Goal: Information Seeking & Learning: Check status

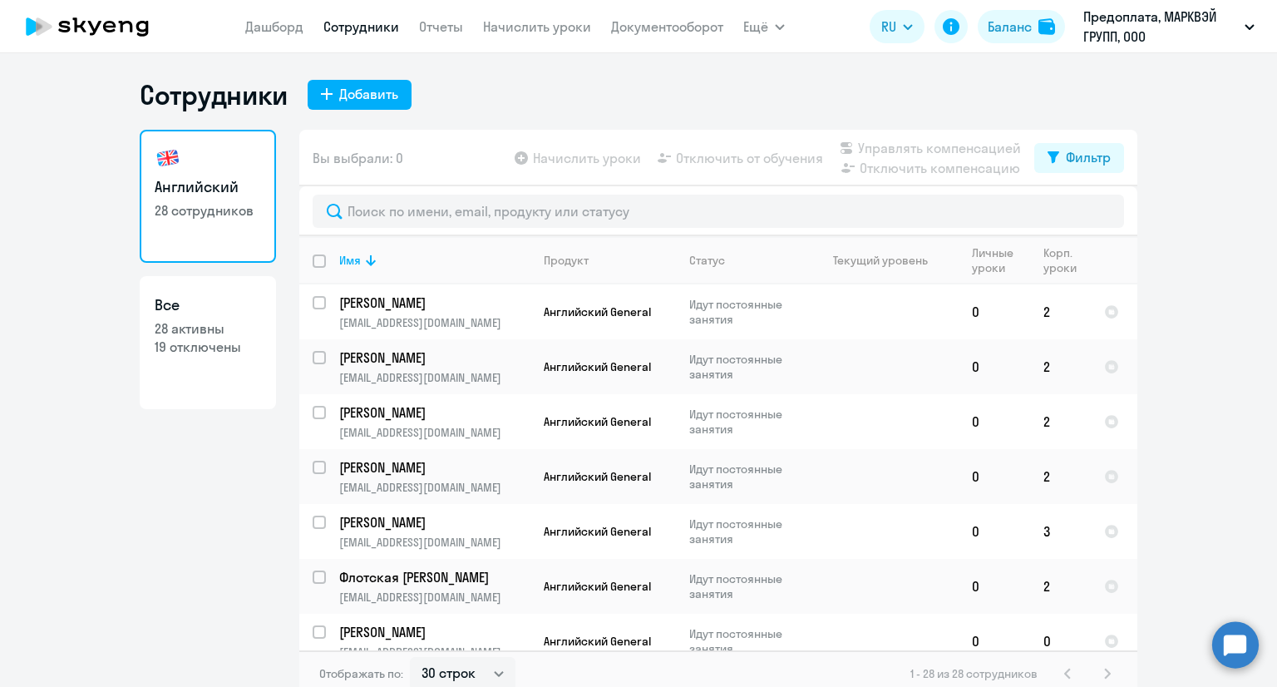
select select "30"
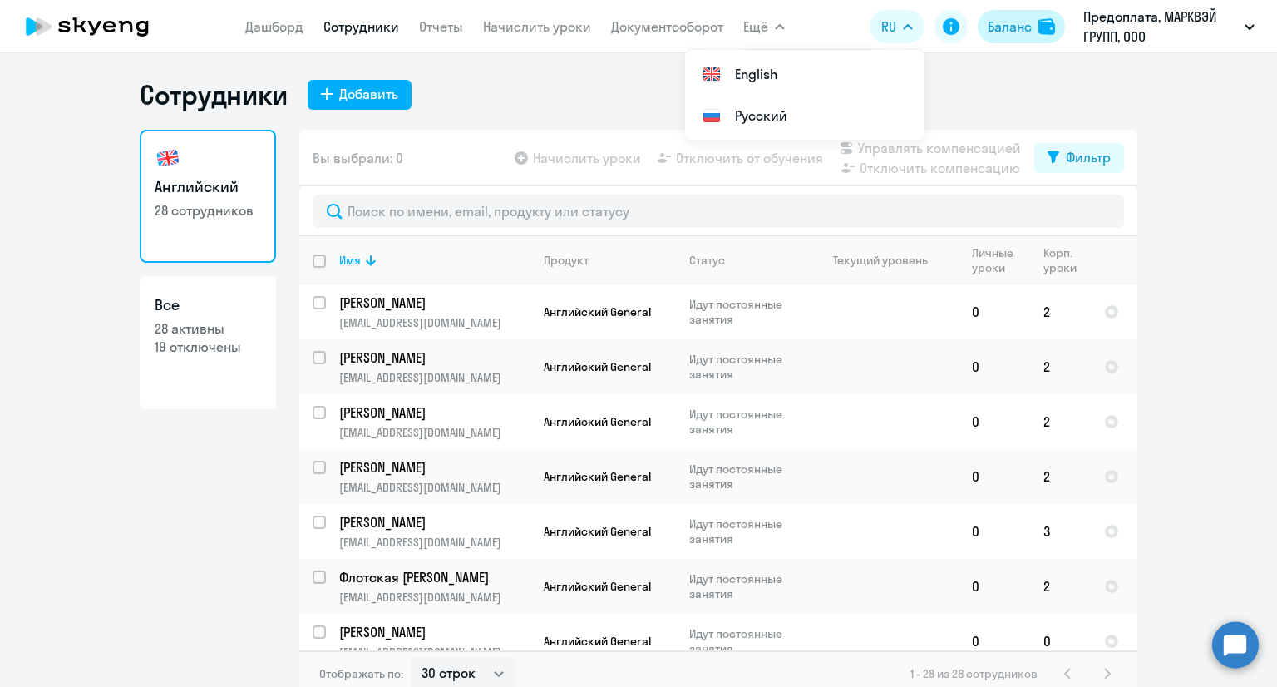
click at [996, 31] on div "Баланс" at bounding box center [1009, 27] width 44 height 20
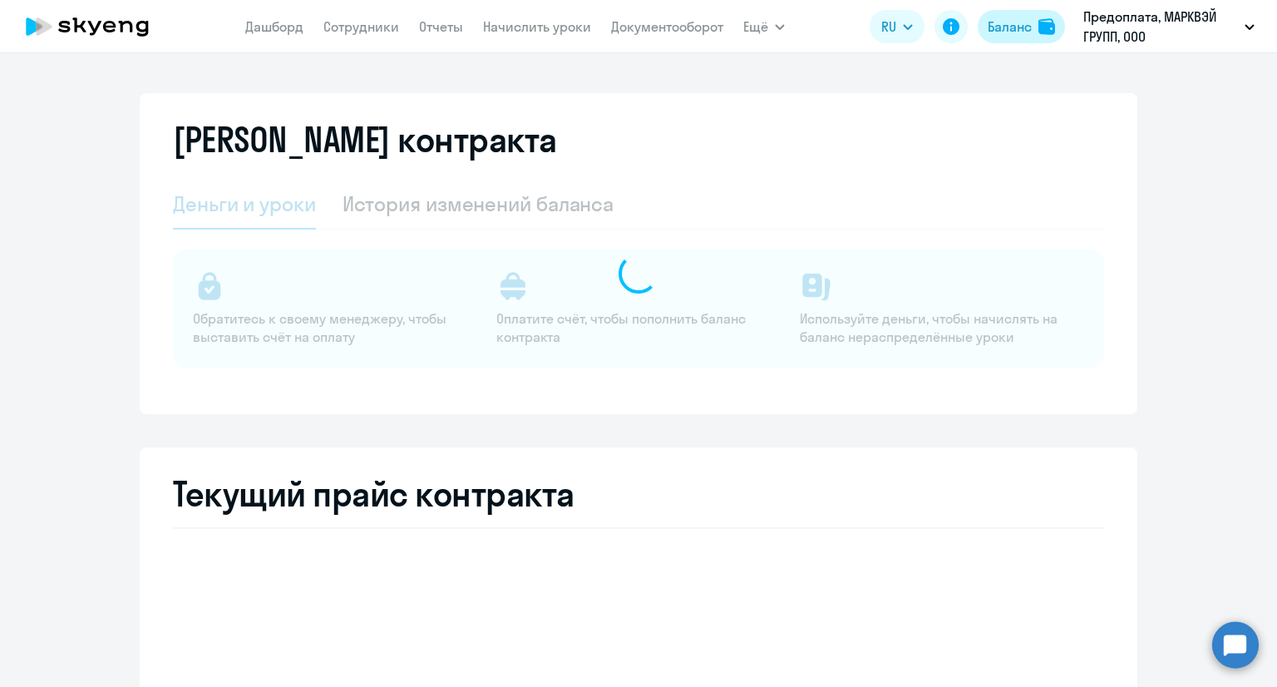
select select "english_adult_not_native_speaker"
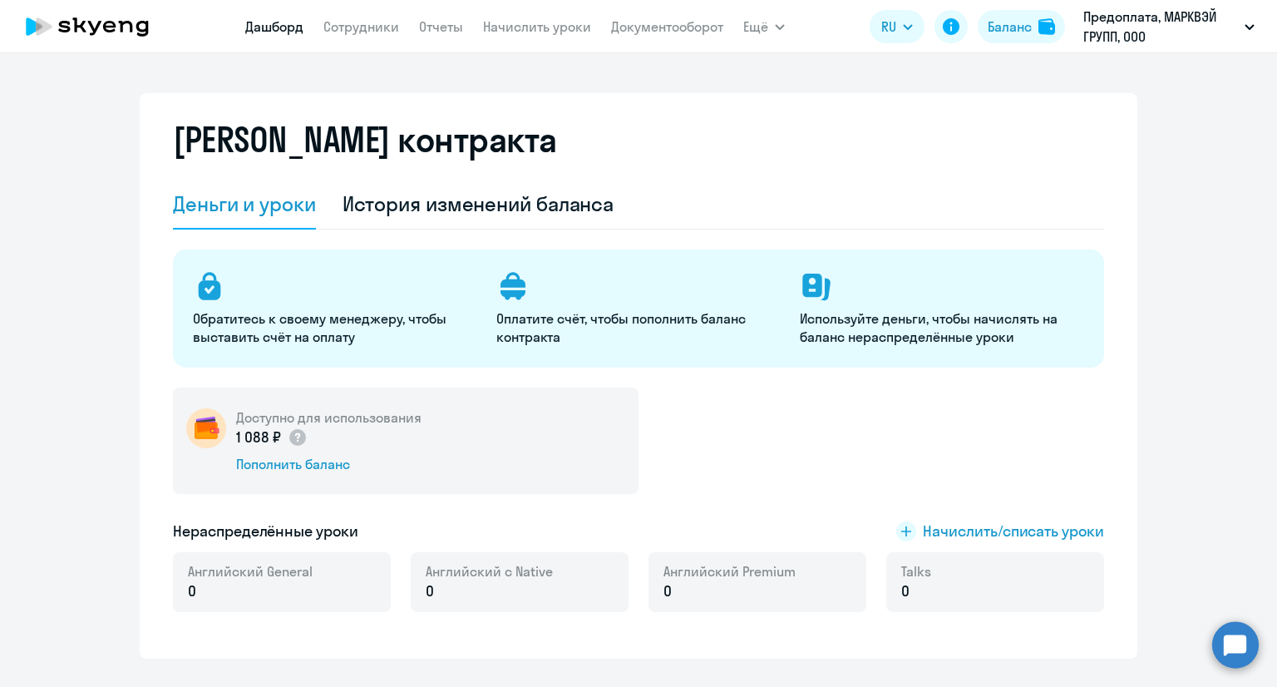
click at [269, 25] on link "Дашборд" at bounding box center [274, 26] width 58 height 17
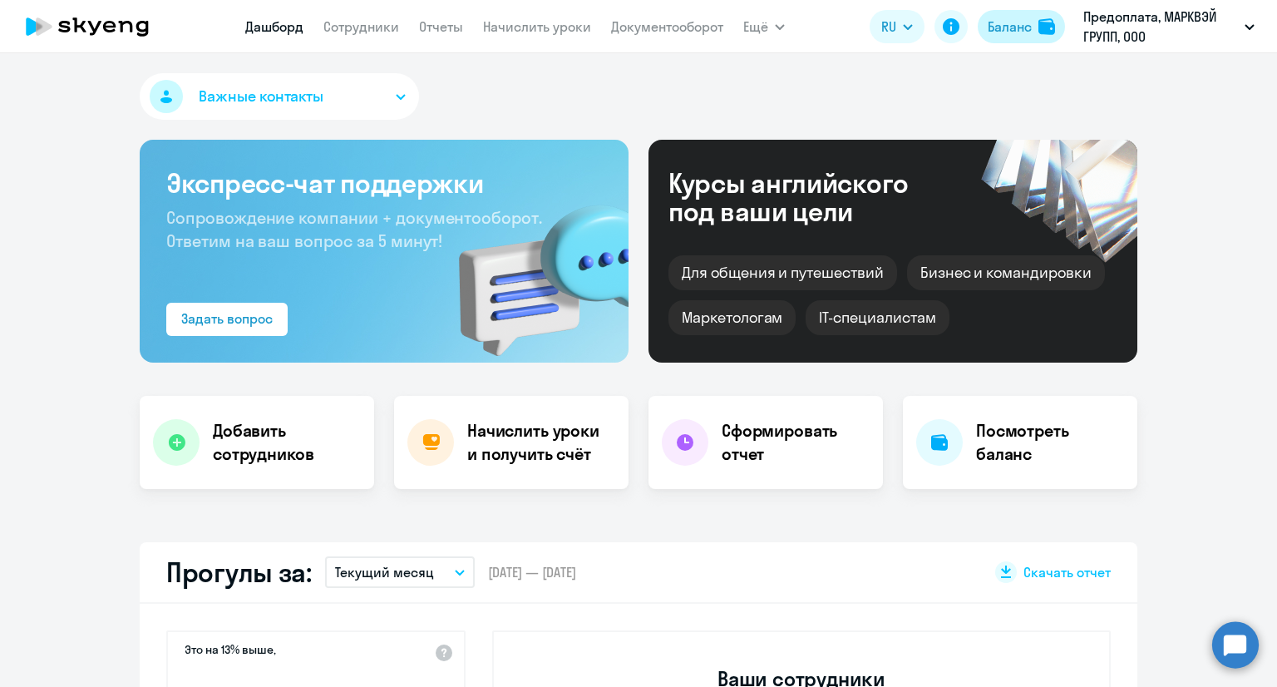
click at [1022, 25] on div "Баланс" at bounding box center [1009, 27] width 44 height 20
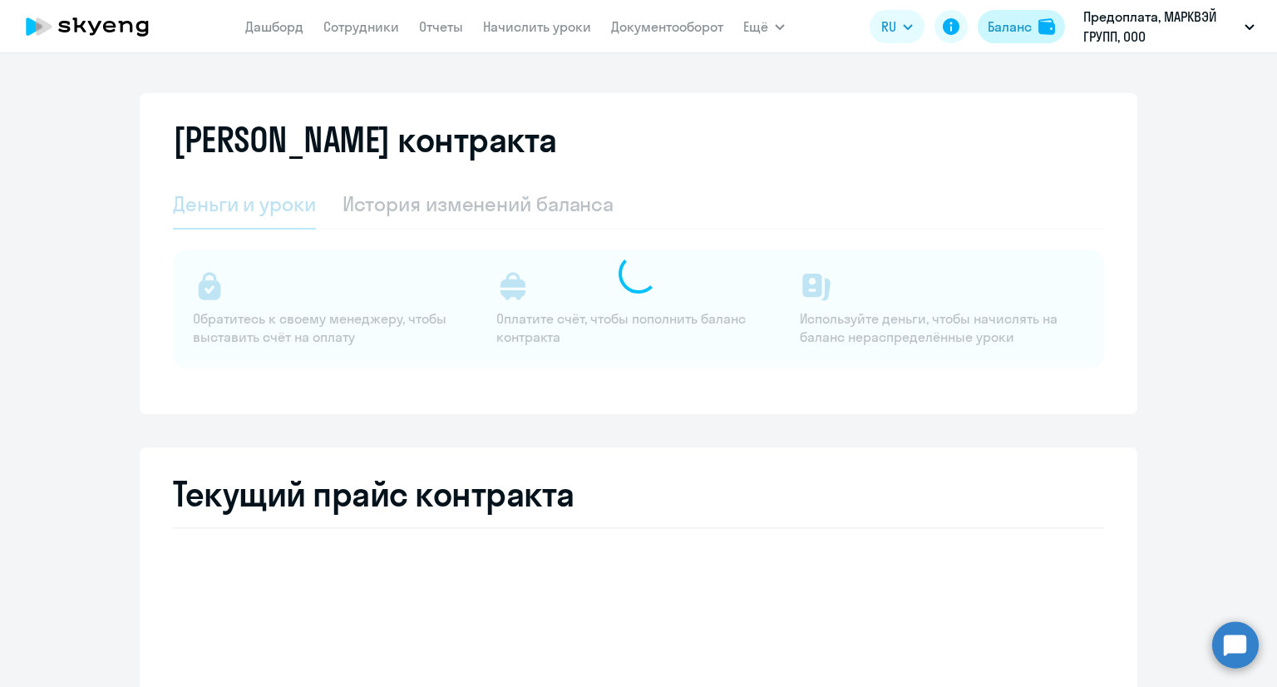
select select "english_adult_not_native_speaker"
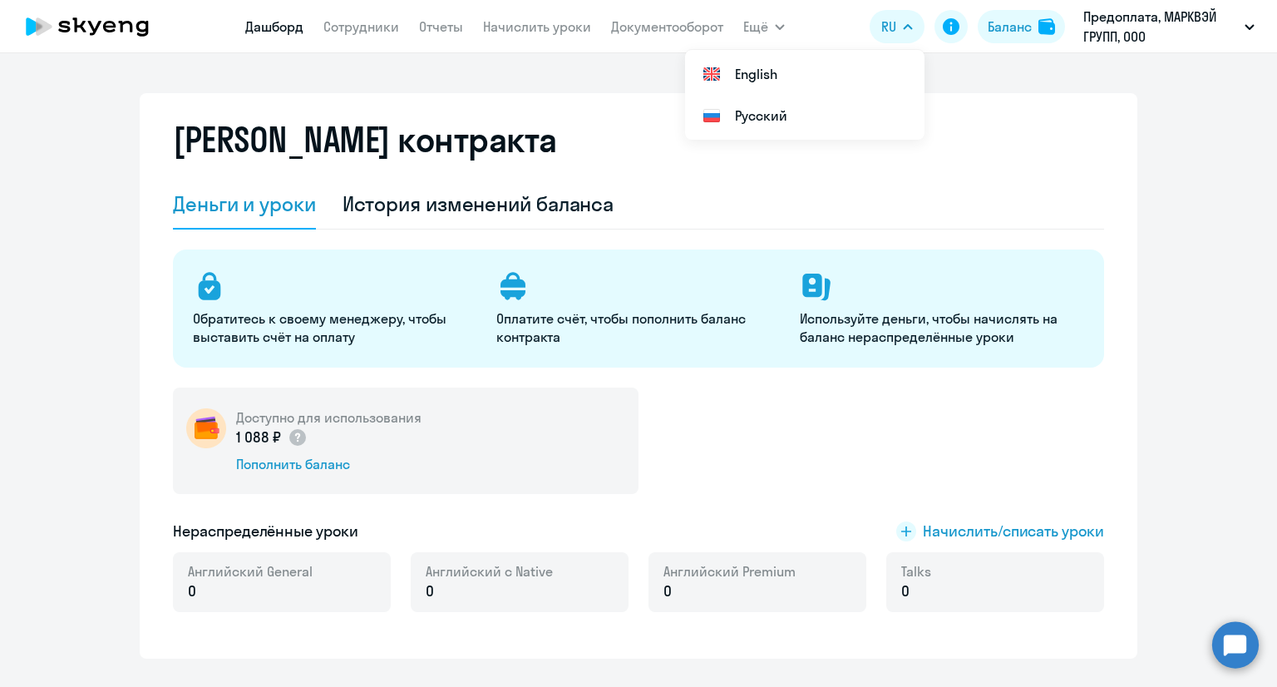
click at [249, 27] on link "Дашборд" at bounding box center [274, 26] width 58 height 17
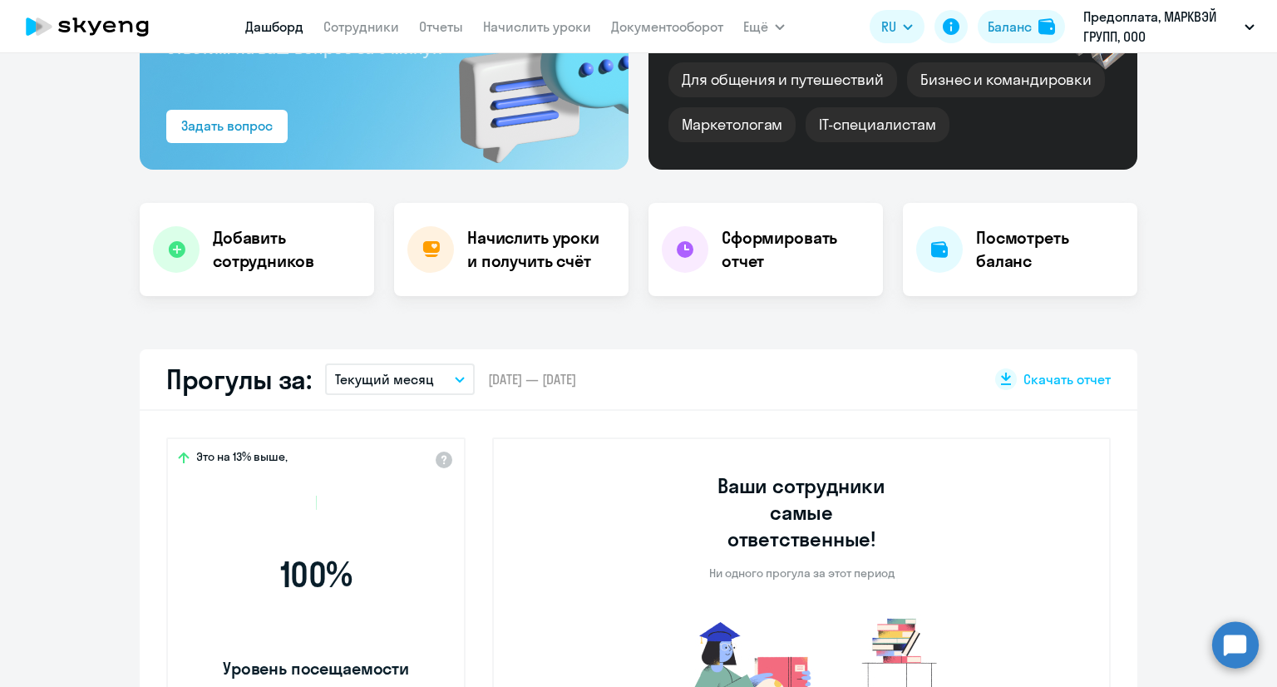
select select "30"
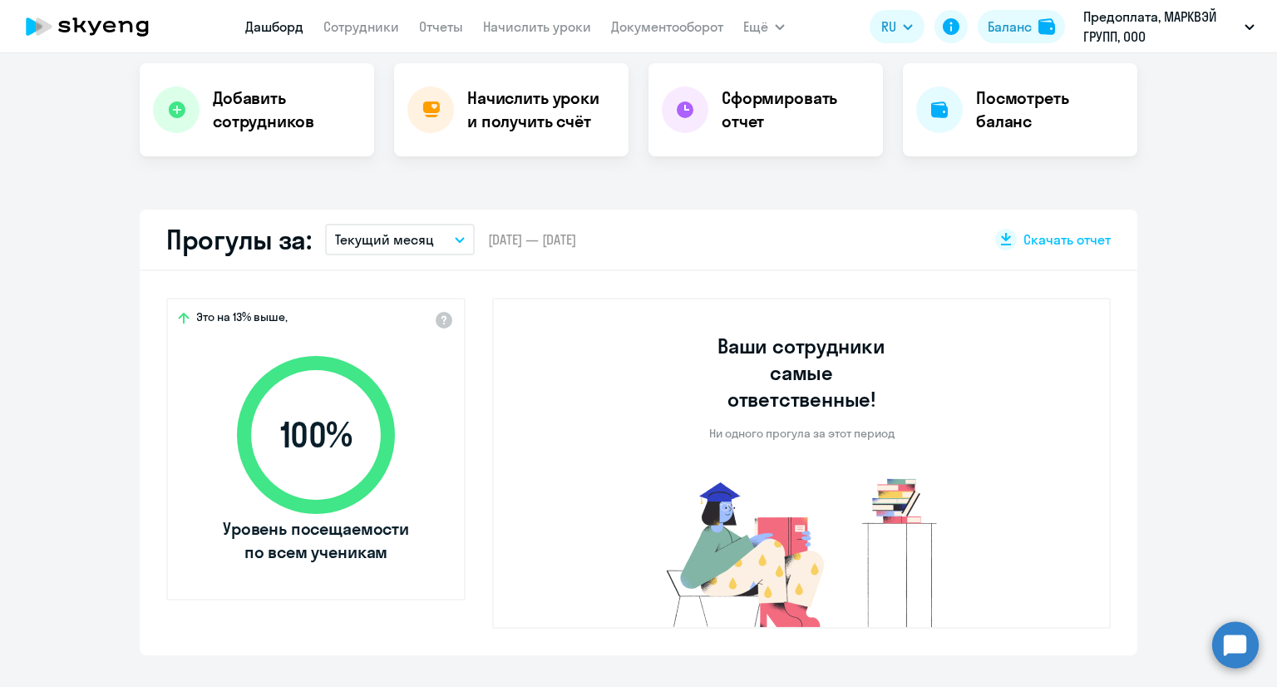
click at [403, 244] on p "Текущий месяц" at bounding box center [384, 239] width 99 height 20
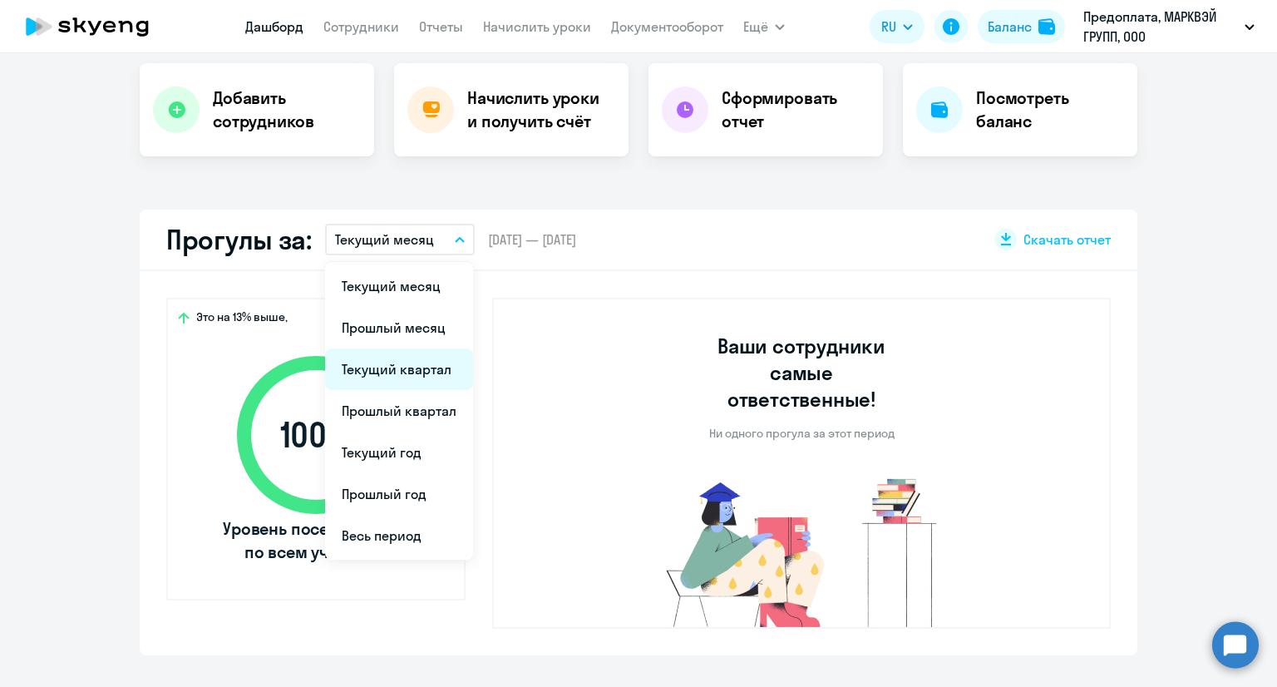
click at [402, 360] on li "Текущий квартал" at bounding box center [399, 369] width 148 height 42
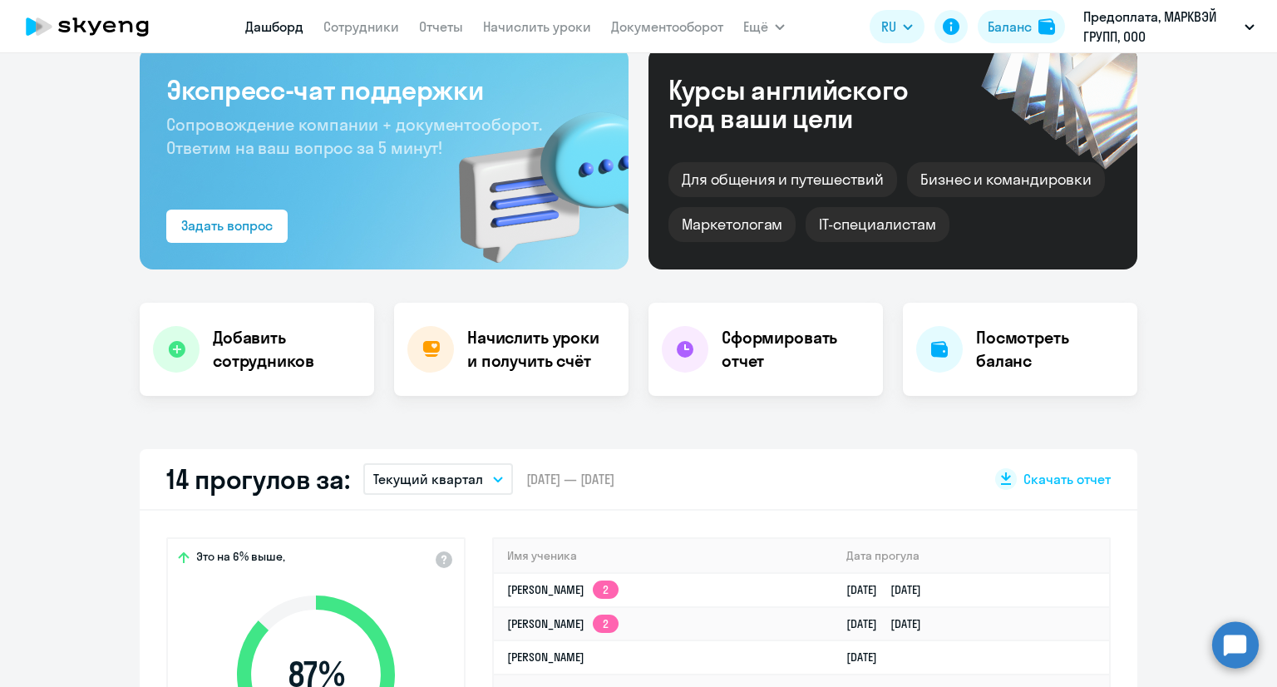
scroll to position [0, 0]
